Goal: Task Accomplishment & Management: Use online tool/utility

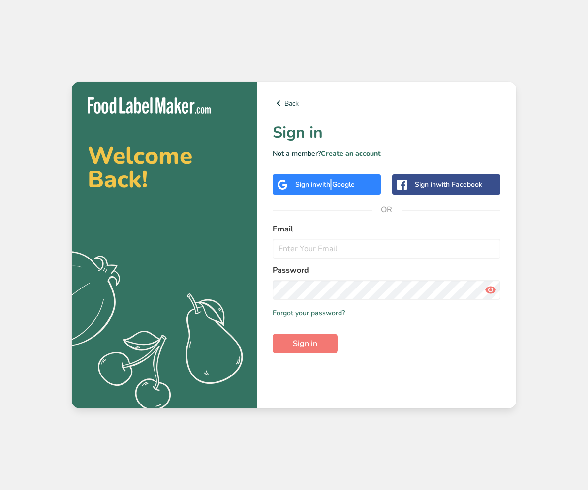
click at [330, 188] on span "with Google" at bounding box center [335, 184] width 38 height 9
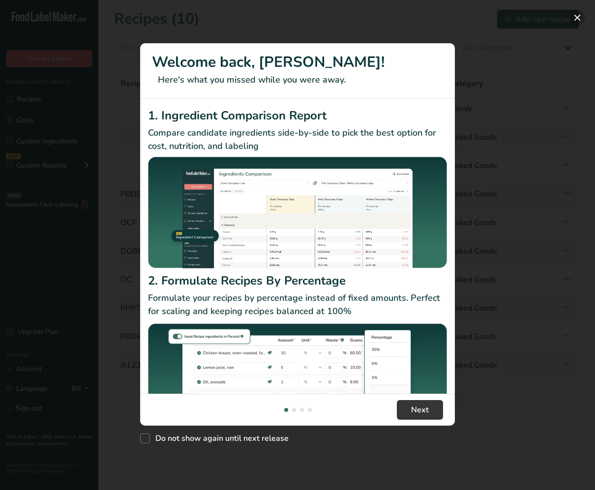
click at [574, 17] on button "New Features" at bounding box center [577, 18] width 16 height 16
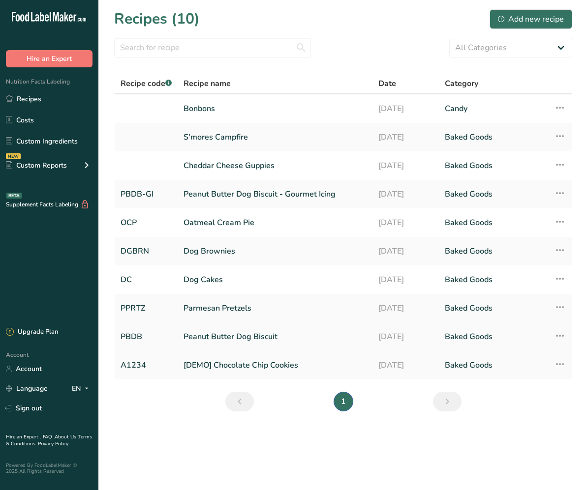
click at [237, 338] on link "Peanut Butter Dog Biscuit" at bounding box center [274, 337] width 183 height 21
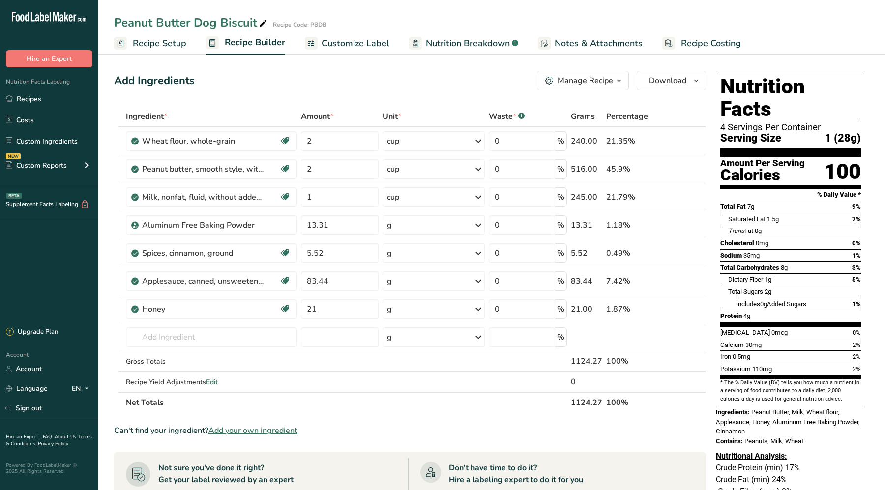
click at [587, 48] on span "Recipe Costing" at bounding box center [711, 43] width 60 height 13
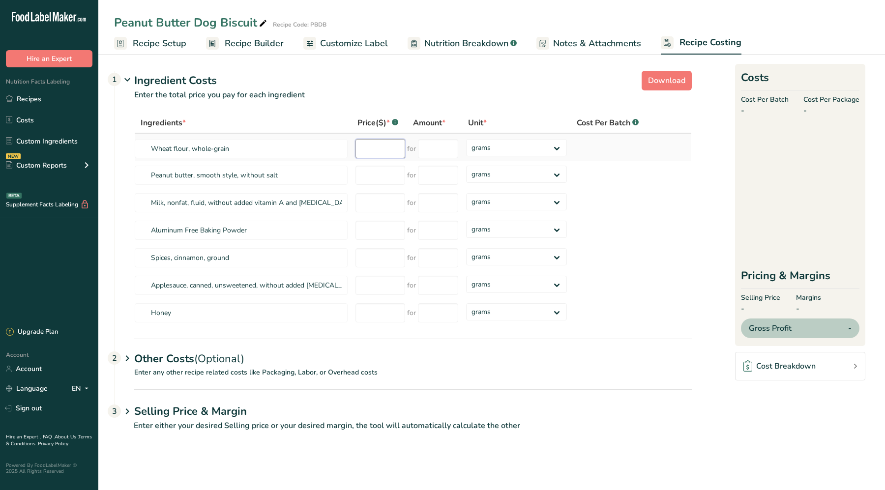
click at [395, 149] on input "number" at bounding box center [381, 148] width 50 height 19
type input "5.89"
click at [439, 141] on input "number" at bounding box center [438, 148] width 40 height 19
click at [518, 149] on select "grams kg mg mcg lb oz" at bounding box center [516, 147] width 101 height 17
select select "12"
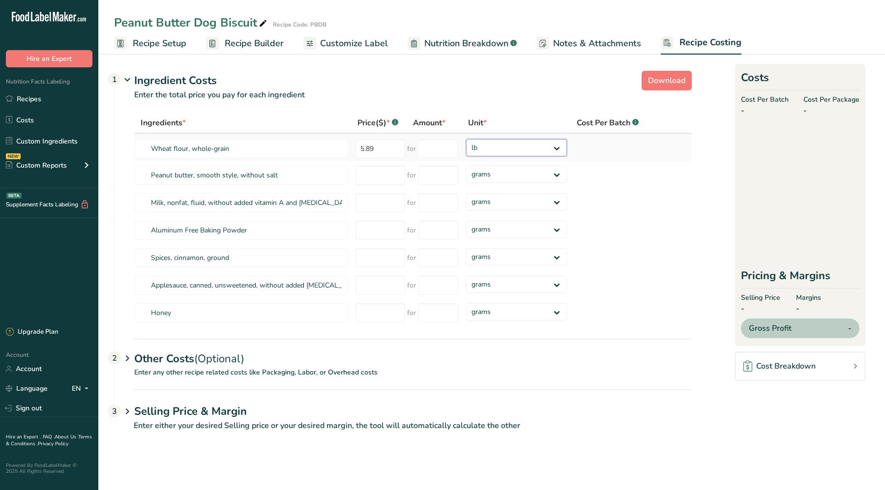
click at [466, 139] on select "grams kg mg mcg lb oz" at bounding box center [516, 147] width 101 height 17
click at [435, 141] on input "number" at bounding box center [438, 148] width 40 height 19
type input "5"
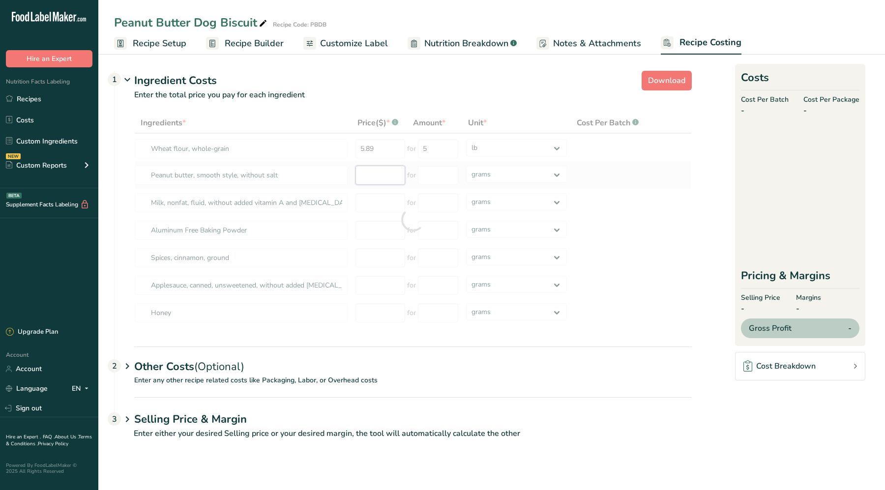
click at [386, 181] on div "Ingredients * Price($) * .a-a{fill:#347362;}.b-a{fill:#fff;} Amount * Unit * Co…" at bounding box center [413, 220] width 558 height 214
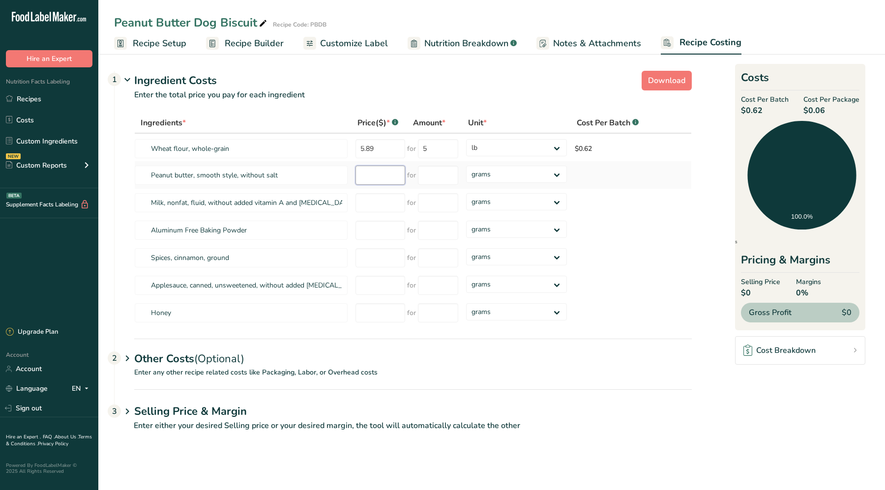
click at [382, 175] on input "number" at bounding box center [381, 175] width 50 height 19
type input "22.99"
click at [438, 183] on input "number" at bounding box center [438, 175] width 40 height 19
type input "4.5"
click at [529, 176] on div "Ingredients * Price($) * .a-a{fill:#347362;}.b-a{fill:#fff;} Amount * Unit * Co…" at bounding box center [413, 220] width 558 height 214
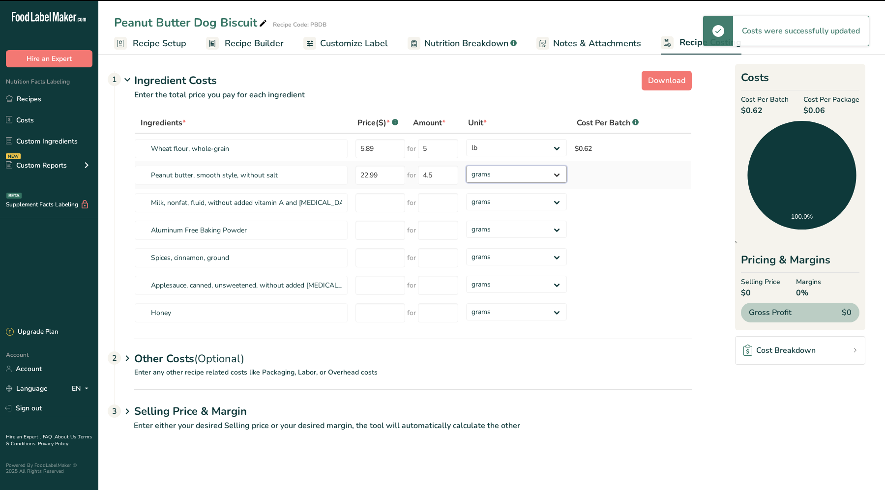
select select "12"
click at [466, 166] on select "grams kg mg mcg lb oz" at bounding box center [516, 174] width 101 height 17
type input "5"
select select "12"
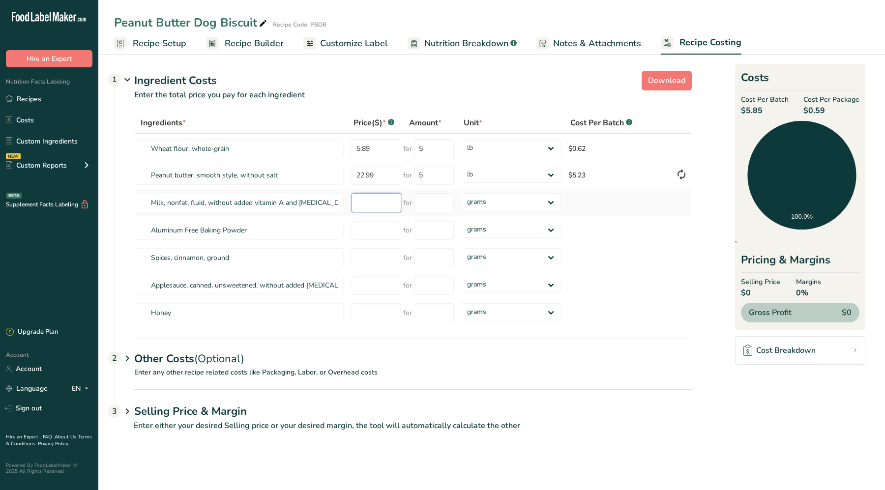
click at [388, 209] on input "number" at bounding box center [377, 202] width 50 height 19
click at [430, 203] on input "number" at bounding box center [434, 202] width 40 height 19
type input "1"
click at [502, 204] on select "grams kg mg mcg lb oz" at bounding box center [511, 201] width 99 height 17
click at [587, 0] on html ".a-20{fill:#fff;} Hire an Expert Nutrition Facts Labeling Recipes Costs Custom …" at bounding box center [442, 245] width 885 height 490
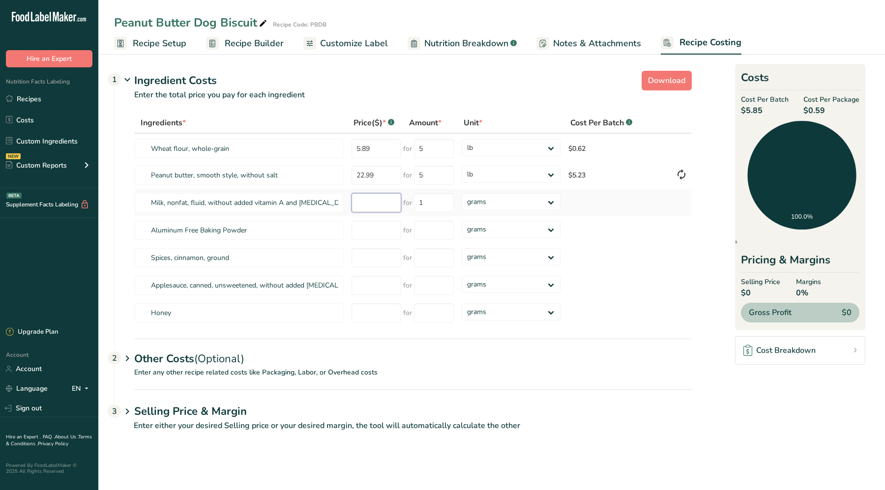
click at [366, 205] on input "number" at bounding box center [377, 202] width 50 height 19
type input "134"
click at [514, 201] on div "Ingredients * Price($) * .a-a{fill:#347362;}.b-a{fill:#fff;} Amount * Unit * Co…" at bounding box center [413, 220] width 558 height 214
click at [439, 205] on input "1" at bounding box center [434, 202] width 40 height 19
type input "50"
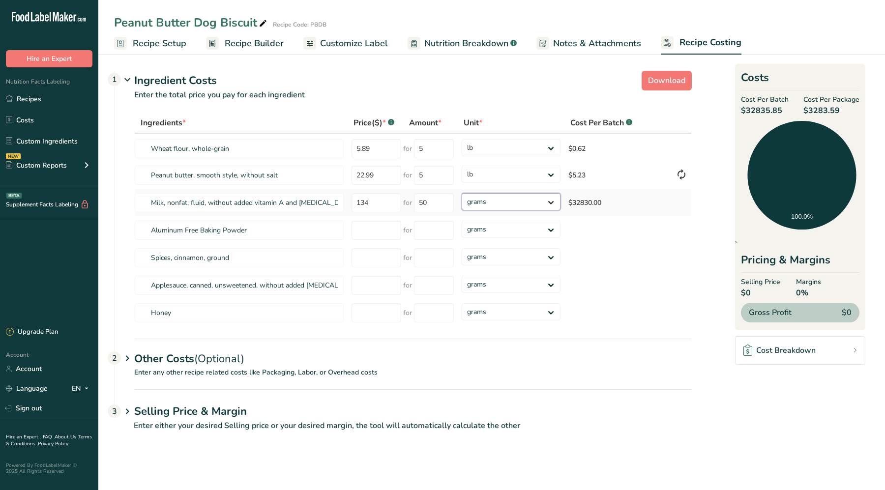
click at [478, 206] on div "Ingredients * Price($) * .a-a{fill:#347362;}.b-a{fill:#fff;} Amount * Unit * Co…" at bounding box center [413, 220] width 558 height 214
select select "12"
click at [462, 193] on select "grams kg mg mcg lb oz" at bounding box center [511, 201] width 99 height 17
select select "12"
drag, startPoint x: 478, startPoint y: 206, endPoint x: 824, endPoint y: 2, distance: 401.2
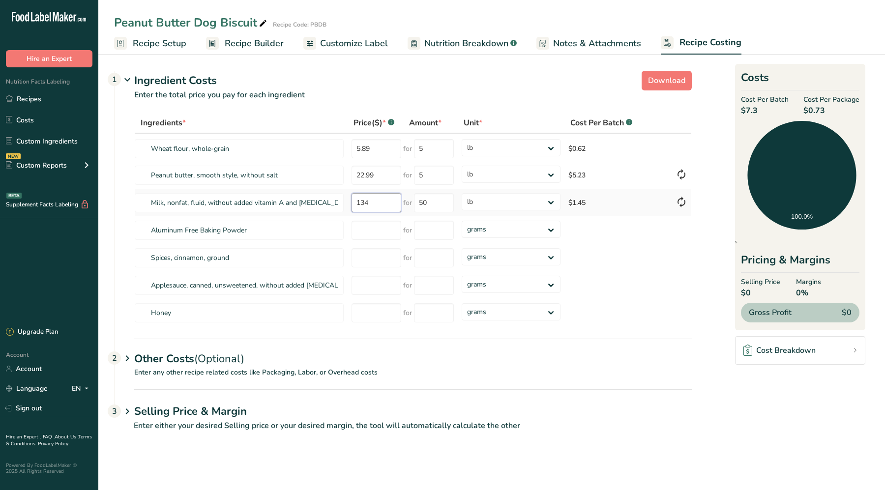
drag, startPoint x: 391, startPoint y: 206, endPoint x: 351, endPoint y: 202, distance: 40.5
click at [352, 202] on input "134" at bounding box center [377, 202] width 50 height 19
type input "4.13"
click at [444, 203] on div "Ingredients * Price($) * .a-a{fill:#347362;}.b-a{fill:#fff;} Amount * Unit * Co…" at bounding box center [413, 220] width 558 height 214
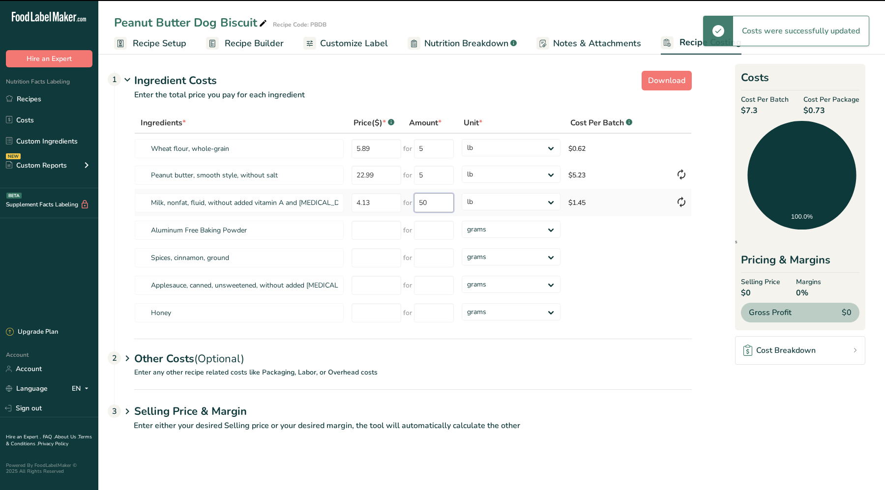
click at [442, 202] on input "50" at bounding box center [434, 202] width 40 height 19
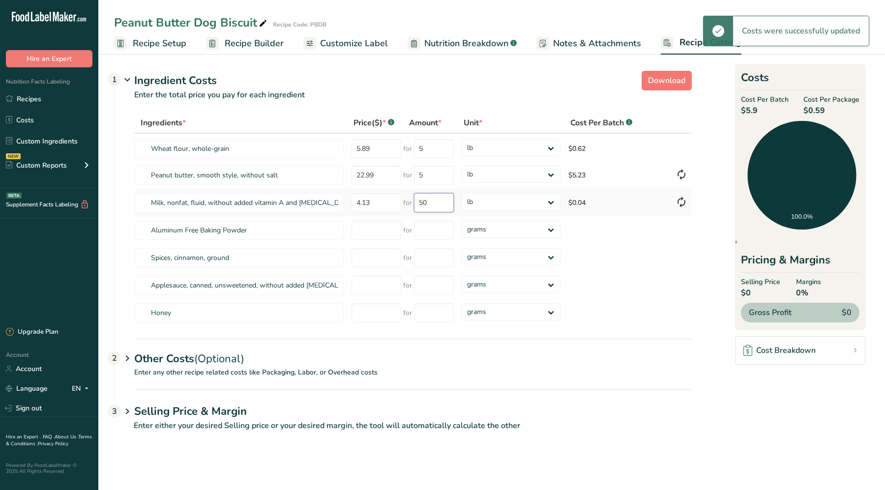
drag, startPoint x: 436, startPoint y: 200, endPoint x: 416, endPoint y: 205, distance: 20.2
click at [416, 205] on input "50" at bounding box center [434, 202] width 40 height 19
click at [422, 204] on input "332" at bounding box center [434, 202] width 40 height 19
type input "32"
click at [493, 207] on div "Ingredients * Price($) * .a-a{fill:#347362;}.b-a{fill:#fff;} Amount * Unit * Co…" at bounding box center [413, 220] width 558 height 214
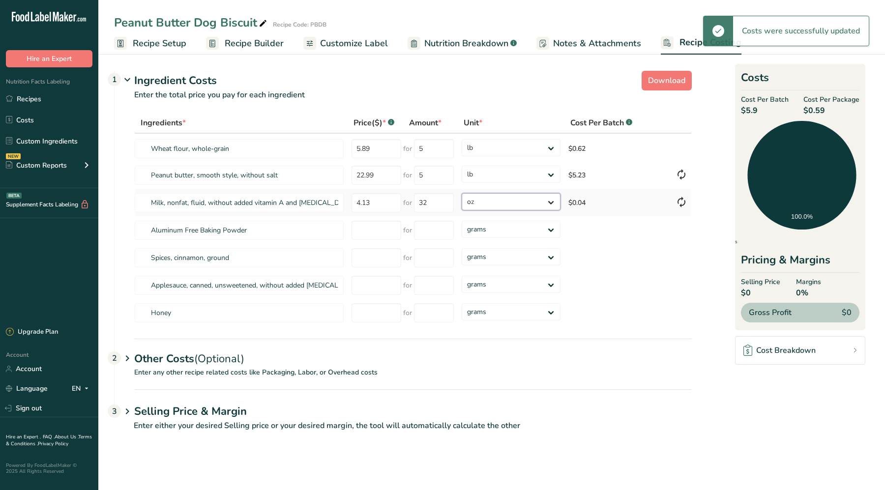
click at [462, 193] on select "grams kg mg mcg lb oz" at bounding box center [511, 201] width 99 height 17
click at [387, 235] on input "number" at bounding box center [377, 230] width 50 height 19
select select "5"
type input "2.47"
click at [445, 231] on input "number" at bounding box center [434, 230] width 40 height 19
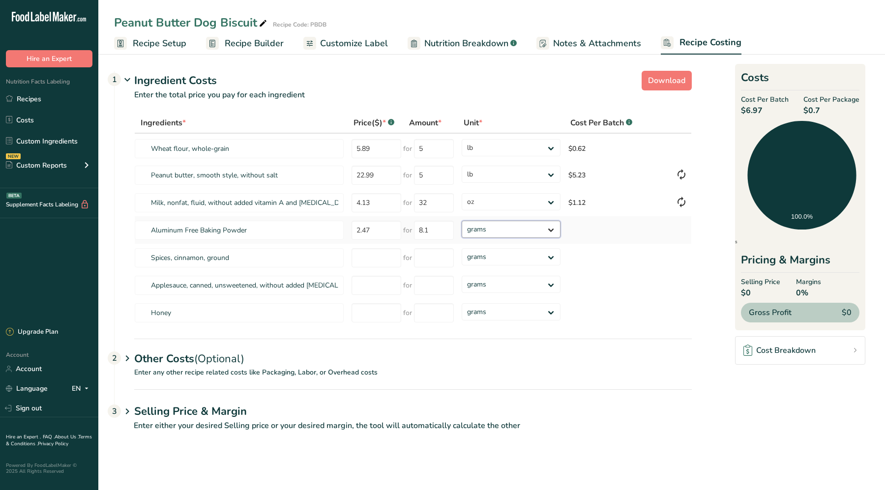
click at [539, 232] on div "Ingredients * Price($) * .a-a{fill:#347362;}.b-a{fill:#fff;} Amount * Unit * Co…" at bounding box center [413, 220] width 558 height 214
type input "8"
select select "5"
click at [462, 221] on select "grams kg mg mcg lb oz" at bounding box center [511, 229] width 99 height 17
click at [371, 260] on input "number" at bounding box center [377, 257] width 50 height 19
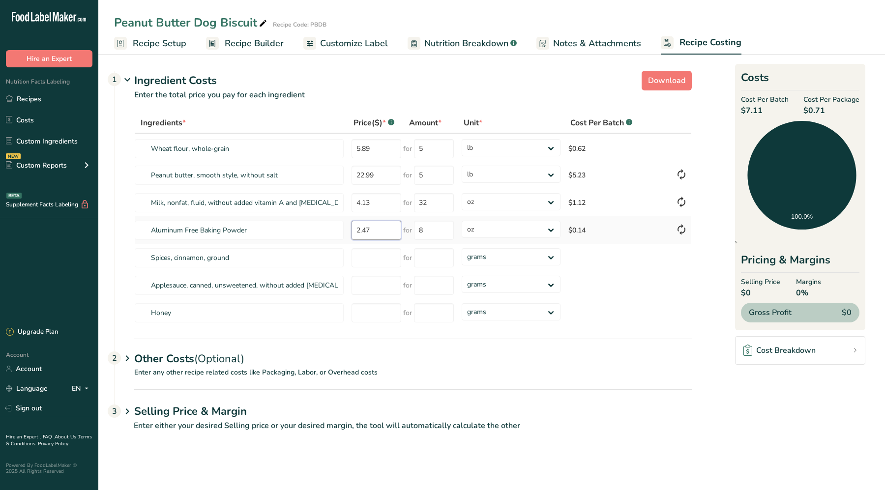
click at [387, 233] on input "2.47" at bounding box center [377, 230] width 50 height 19
drag, startPoint x: 387, startPoint y: 233, endPoint x: 355, endPoint y: 229, distance: 32.2
click at [355, 229] on input "2.47" at bounding box center [377, 230] width 50 height 19
type input "14.89"
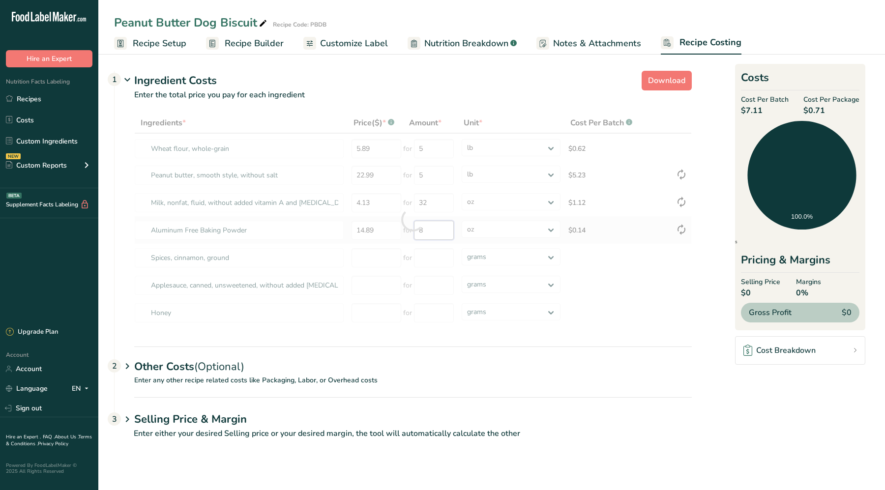
click at [437, 234] on div "Ingredients * Price($) * .a-a{fill:#347362;}.b-a{fill:#fff;} Amount * Unit * Co…" at bounding box center [413, 220] width 558 height 214
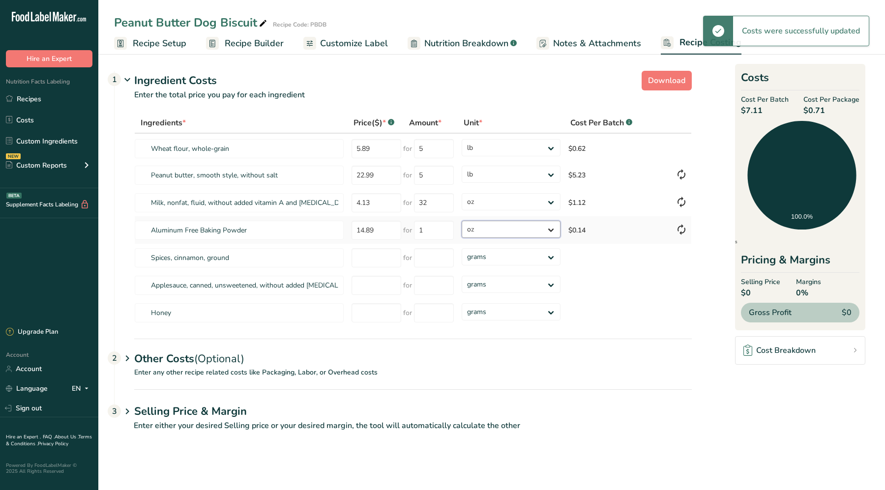
click at [498, 237] on div "Ingredients * Price($) * .a-a{fill:#347362;}.b-a{fill:#fff;} Amount * Unit * Co…" at bounding box center [413, 220] width 558 height 214
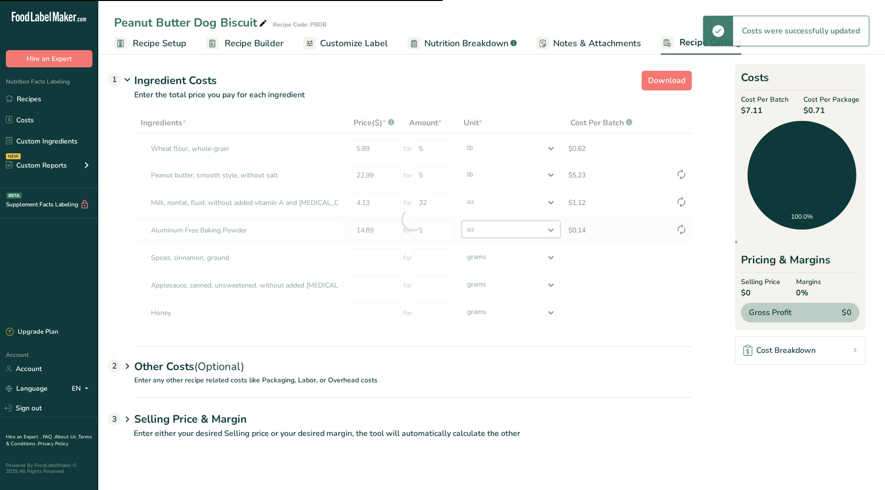
type input "8"
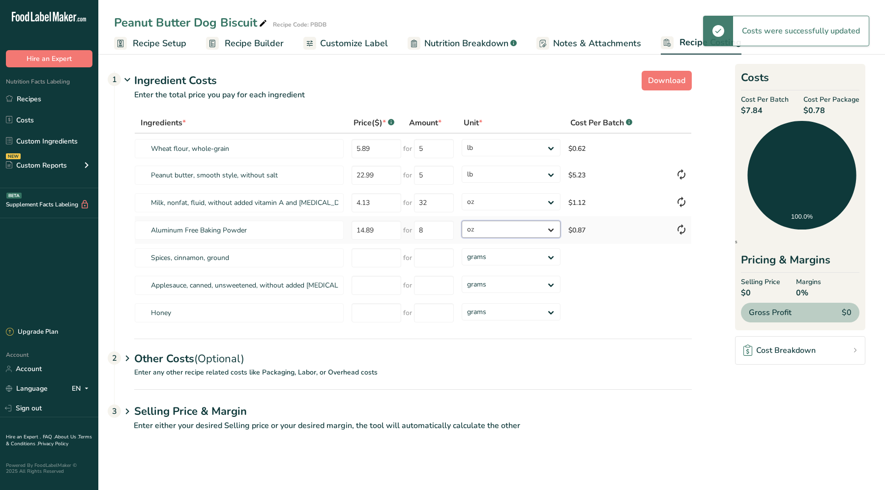
select select "12"
click at [462, 221] on select "grams kg mg mcg lb oz" at bounding box center [511, 229] width 99 height 17
type input "1"
select select "5"
type input "8"
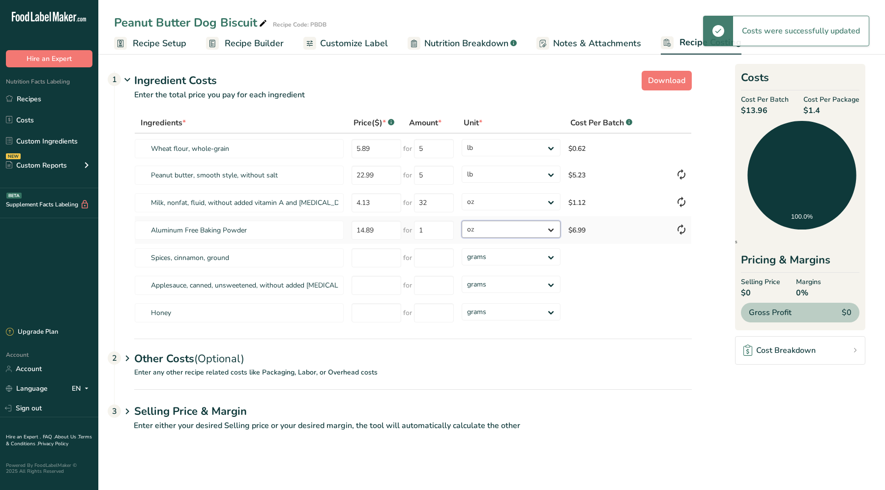
select select "12"
click at [448, 230] on input "8" at bounding box center [434, 230] width 40 height 19
type input "1"
click at [587, 254] on div "Ingredients * Price($) * .a-a{fill:#347362;}.b-a{fill:#fff;} Amount * Unit * Co…" at bounding box center [413, 220] width 558 height 214
drag, startPoint x: 387, startPoint y: 230, endPoint x: 349, endPoint y: 230, distance: 38.4
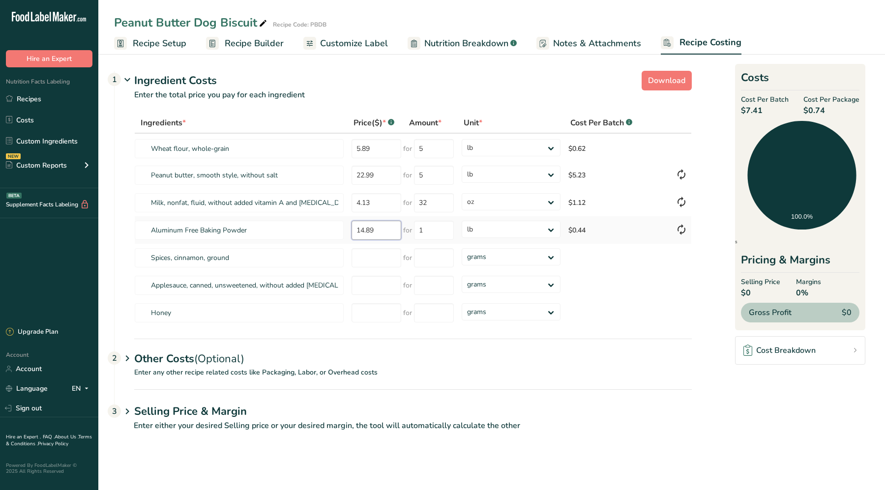
click at [349, 230] on td "14.89" at bounding box center [376, 230] width 56 height 28
type input "2.47"
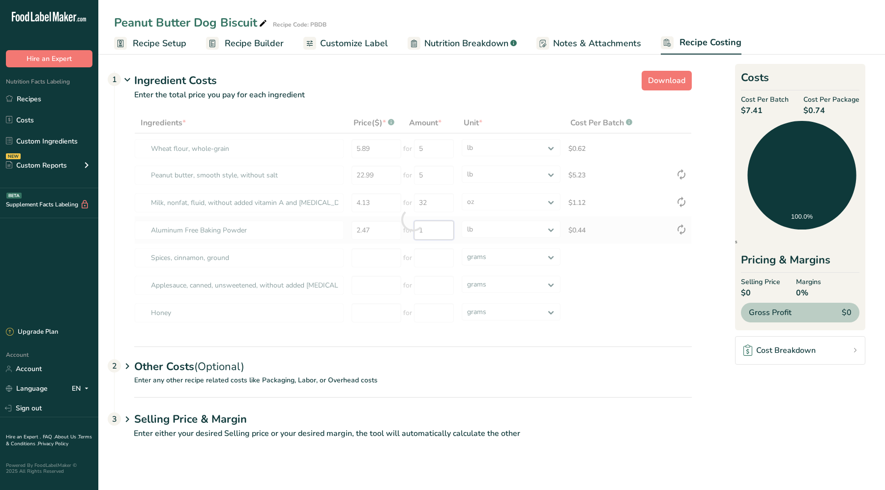
click at [422, 230] on div "Ingredients * Price($) * .a-a{fill:#347362;}.b-a{fill:#fff;} Amount * Unit * Co…" at bounding box center [413, 220] width 558 height 214
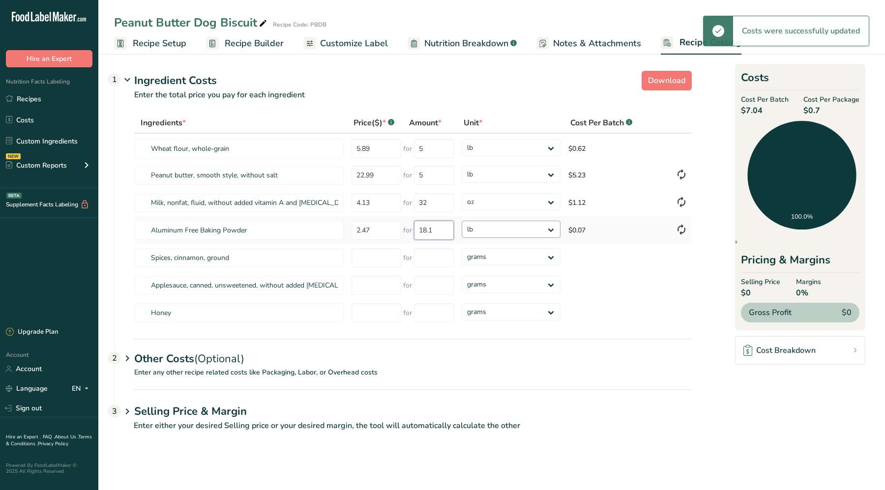
type input "18.1"
click at [488, 226] on div "Ingredients * Price($) * .a-a{fill:#347362;}.b-a{fill:#fff;} Amount * Unit * Co…" at bounding box center [413, 220] width 558 height 214
select select "5"
click at [462, 221] on select "grams kg mg mcg lb oz" at bounding box center [511, 229] width 99 height 17
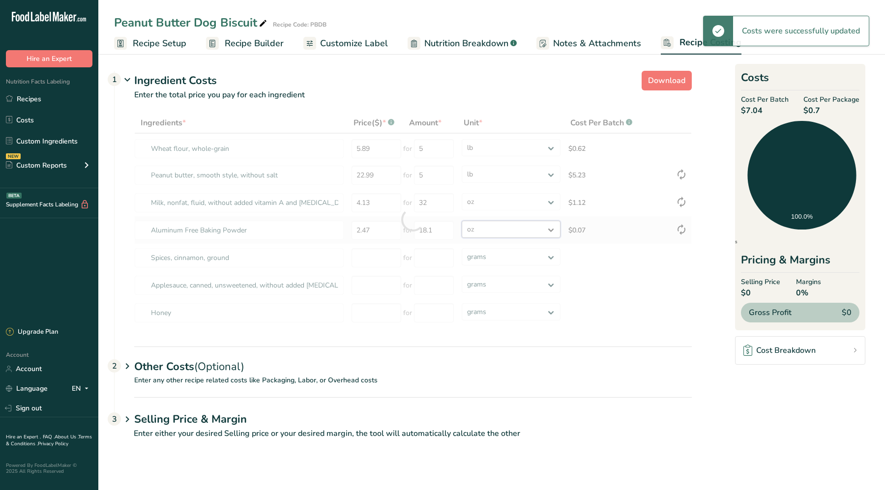
type input "18"
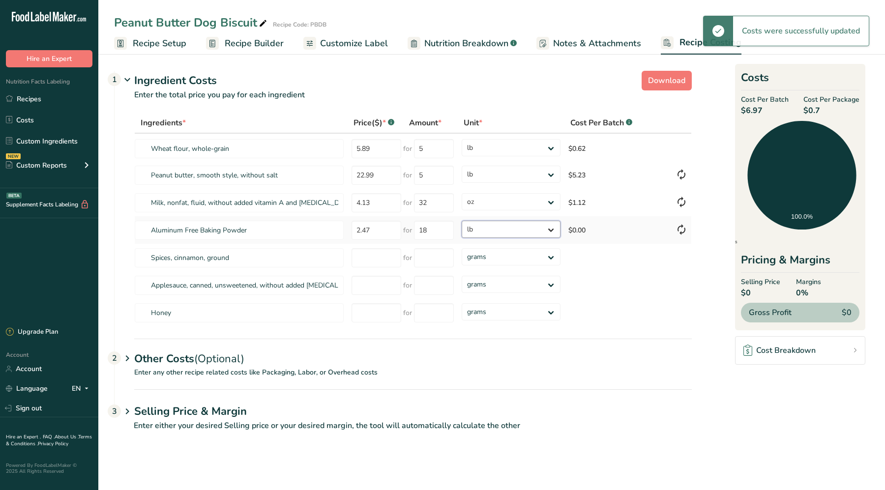
click at [504, 225] on select "grams kg mg mcg lb oz" at bounding box center [511, 229] width 99 height 17
select select "5"
click at [462, 221] on select "grams kg mg mcg lb oz" at bounding box center [511, 229] width 99 height 17
click at [439, 230] on input "18" at bounding box center [434, 230] width 40 height 19
type input "1"
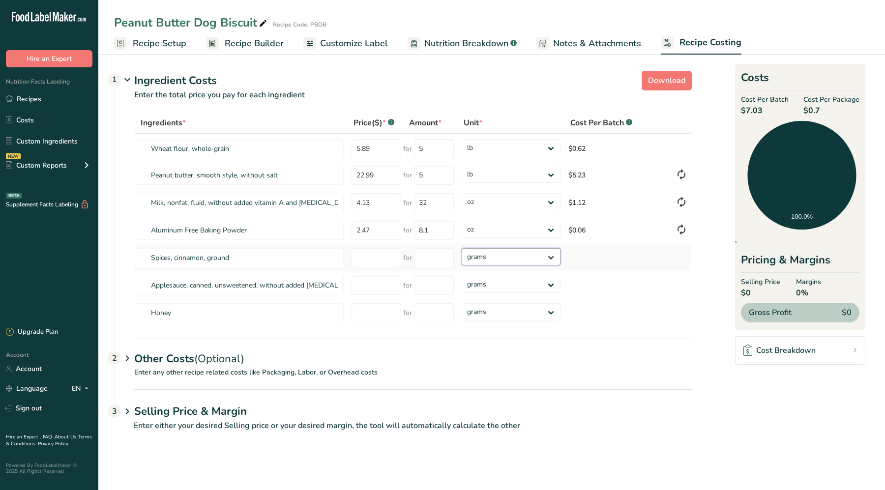
click at [478, 257] on div "Ingredients * Price($) * .a-a{fill:#347362;}.b-a{fill:#fff;} Amount * Unit * Co…" at bounding box center [413, 220] width 558 height 214
type input "8"
click at [388, 259] on input "number" at bounding box center [377, 257] width 50 height 19
type input "8.11"
click at [417, 258] on input "number" at bounding box center [434, 257] width 40 height 19
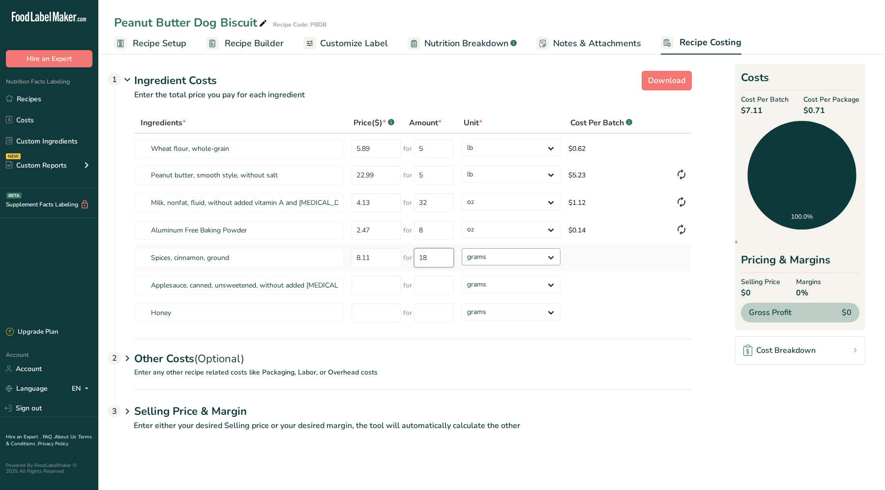
type input "18"
click at [511, 262] on div "Ingredients * Price($) * .a-a{fill:#347362;}.b-a{fill:#fff;} Amount * Unit * Co…" at bounding box center [413, 220] width 558 height 214
select select "5"
click at [462, 248] on select "grams kg mg mcg lb oz" at bounding box center [511, 256] width 99 height 17
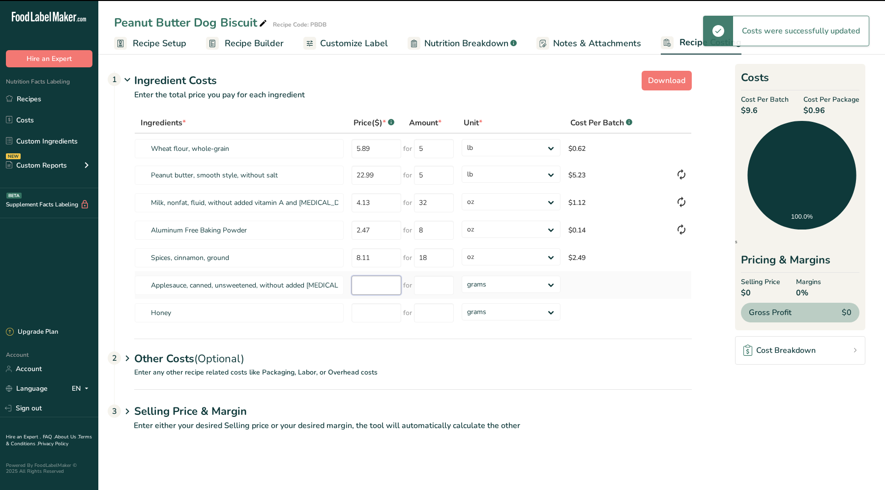
click at [379, 290] on input "number" at bounding box center [377, 285] width 50 height 19
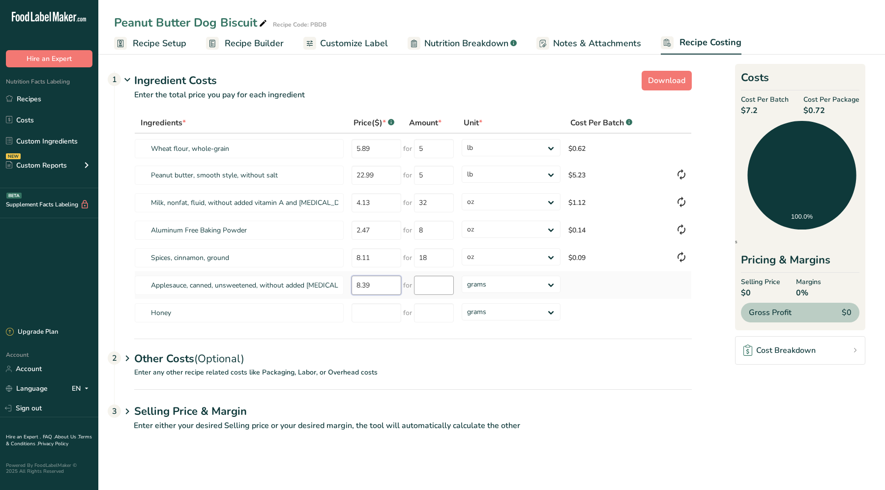
type input "8.39"
click at [435, 290] on input "number" at bounding box center [434, 285] width 40 height 19
type input "104"
click at [511, 288] on div "Ingredients * Price($) * .a-a{fill:#347362;}.b-a{fill:#fff;} Amount * Unit * Co…" at bounding box center [413, 220] width 558 height 214
select select "5"
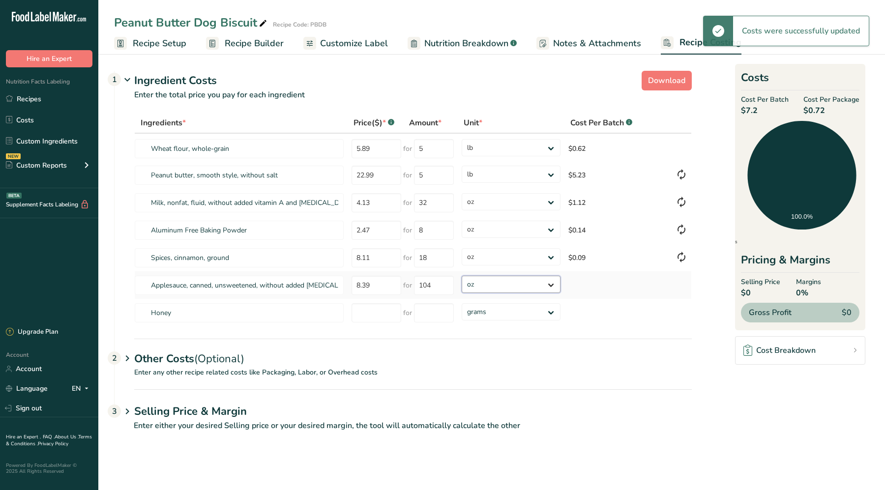
click at [462, 276] on select "grams kg mg mcg lb oz" at bounding box center [511, 284] width 99 height 17
click at [380, 315] on input "number" at bounding box center [377, 312] width 50 height 19
select select "5"
click at [377, 317] on input "number" at bounding box center [377, 312] width 50 height 19
type input "15.49"
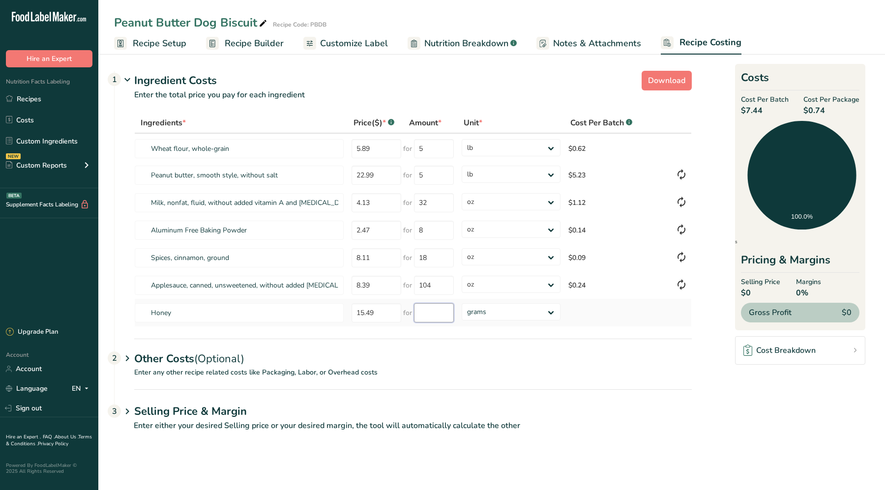
click at [423, 316] on input "number" at bounding box center [434, 312] width 40 height 19
type input "5"
click at [546, 319] on div "Ingredients * Price($) * .a-a{fill:#347362;}.b-a{fill:#fff;} Amount * Unit * Co…" at bounding box center [413, 220] width 558 height 214
select select "12"
click at [462, 303] on select "grams kg mg mcg lb oz" at bounding box center [511, 311] width 99 height 17
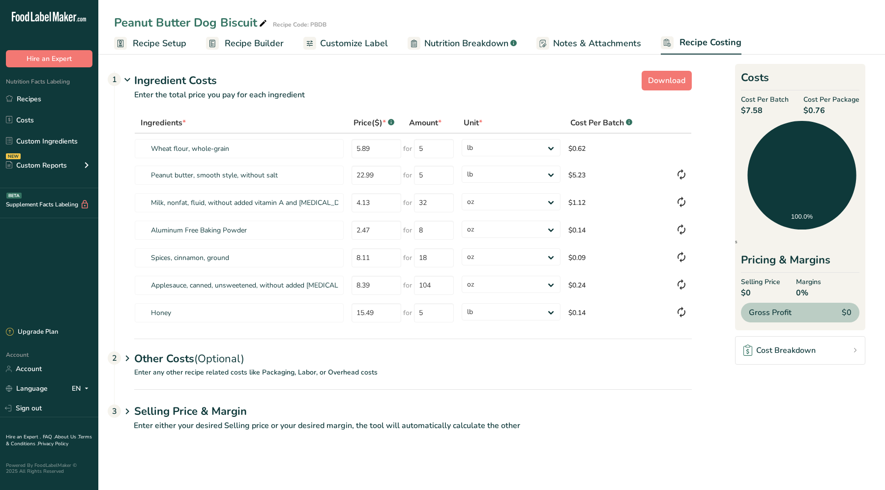
drag, startPoint x: 546, startPoint y: 319, endPoint x: 599, endPoint y: 1, distance: 322.1
drag, startPoint x: 391, startPoint y: 154, endPoint x: 353, endPoint y: 149, distance: 38.6
click at [353, 149] on input "5.89" at bounding box center [377, 148] width 50 height 19
type input "51.49"
click at [428, 150] on div "Ingredients * Price($) * .a-a{fill:#347362;}.b-a{fill:#fff;} Amount * Unit * Co…" at bounding box center [413, 220] width 558 height 214
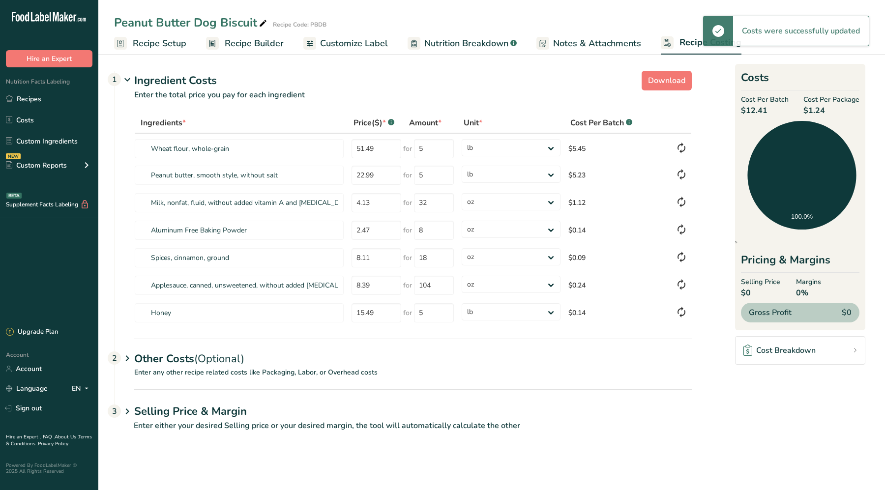
click at [534, 364] on div "Other Costs (Optional) 2" at bounding box center [413, 353] width 558 height 29
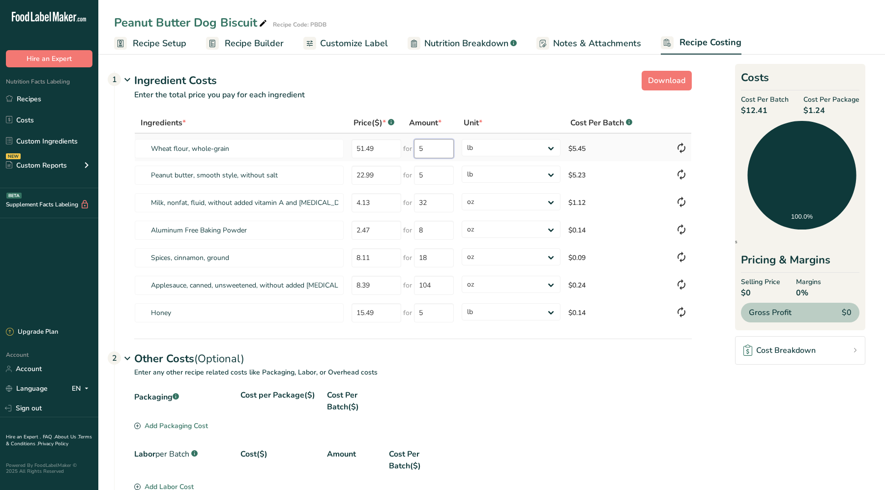
click at [444, 153] on input "5" at bounding box center [434, 148] width 40 height 19
type input "50"
click at [545, 448] on div "Labor per Batch .a-a{fill:#347362;}.b-a{fill:#fff;} Cost($) Amount Cost Per Bat…" at bounding box center [413, 460] width 558 height 24
click at [434, 148] on input "50" at bounding box center [434, 148] width 40 height 19
click at [429, 260] on input "18" at bounding box center [434, 257] width 40 height 19
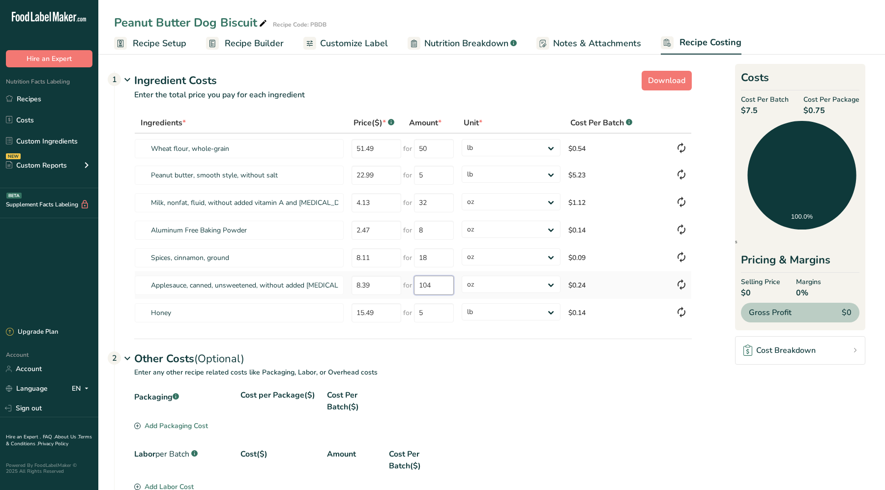
click at [444, 289] on input "104" at bounding box center [434, 285] width 40 height 19
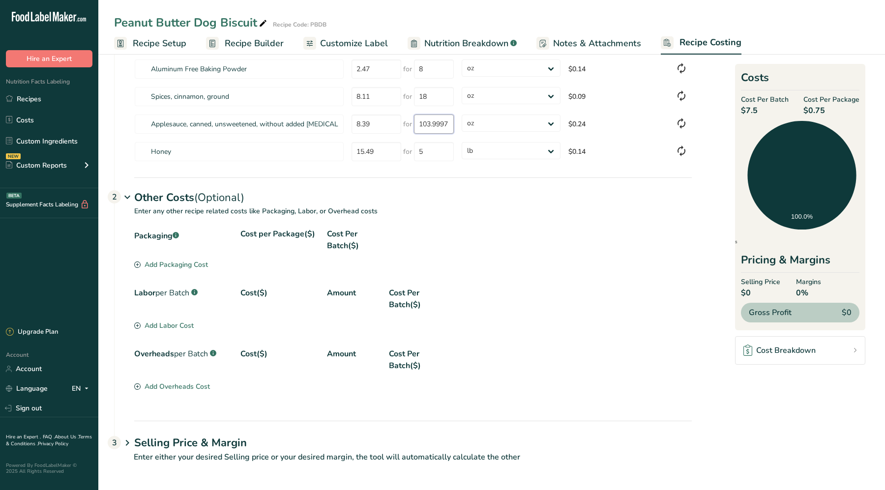
scroll to position [162, 0]
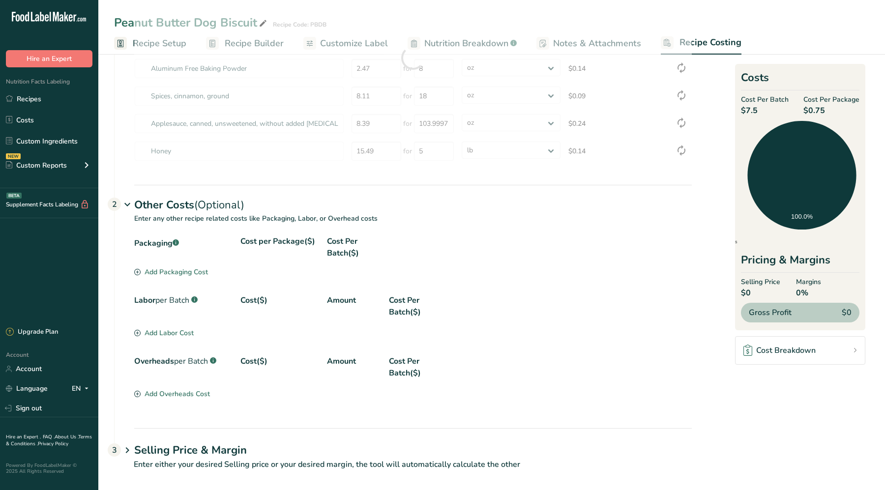
click at [570, 365] on div "Overheads per Batch .a-a{fill:#347362;}.b-a{fill:#fff;} Cost($) Amount Cost Per…" at bounding box center [413, 368] width 558 height 24
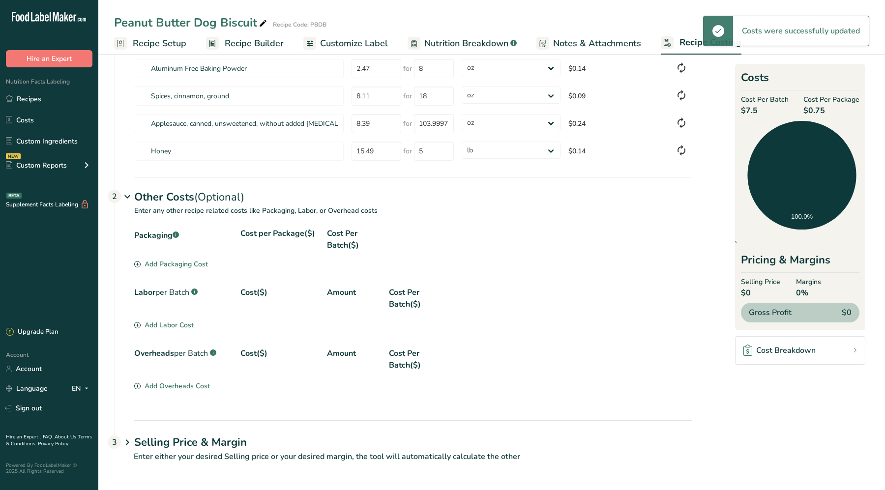
type input "104"
click at [127, 440] on icon at bounding box center [127, 443] width 12 height 18
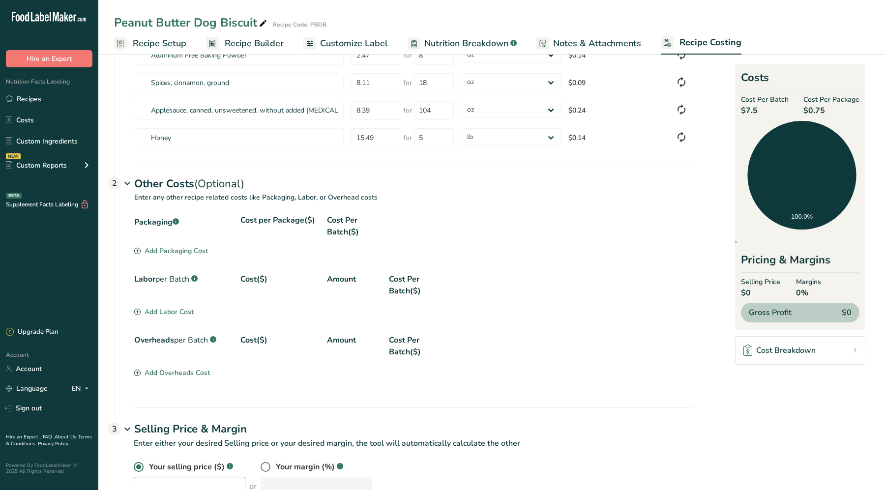
scroll to position [209, 0]
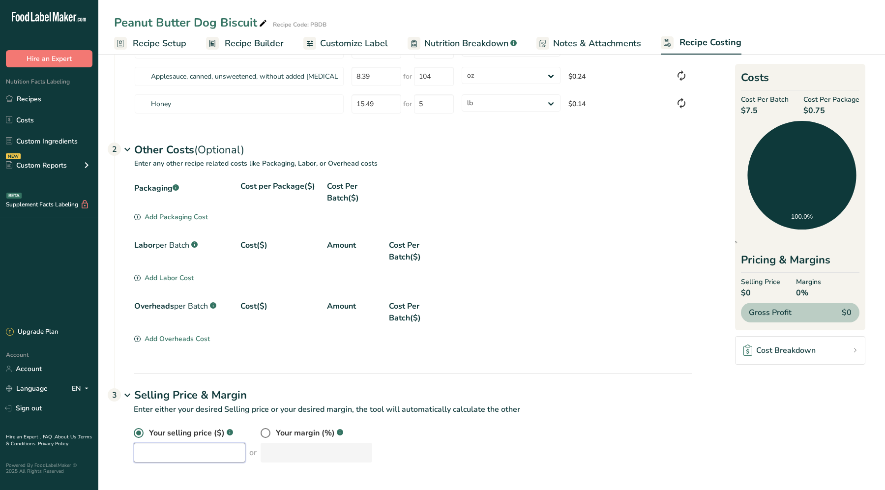
click at [196, 453] on input "number" at bounding box center [190, 453] width 112 height 20
